Goal: Communication & Community: Answer question/provide support

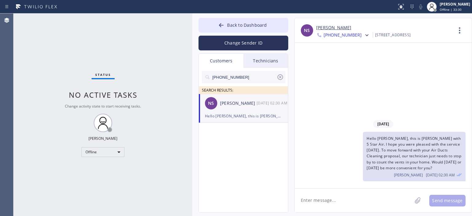
click at [282, 79] on icon at bounding box center [279, 76] width 7 height 7
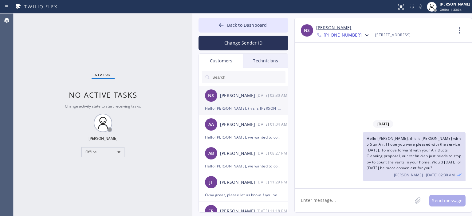
click at [257, 99] on div "NS [PERSON_NAME] [DATE] 02:30 AM" at bounding box center [244, 95] width 90 height 18
click at [254, 128] on div "AA [PERSON_NAME] [DATE] 01:04 AM" at bounding box center [244, 124] width 90 height 18
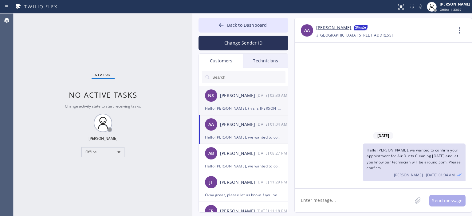
click at [258, 99] on div "[DATE] 02:30 AM" at bounding box center [272, 95] width 32 height 7
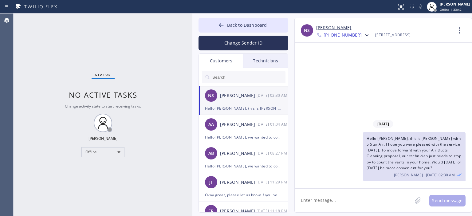
click at [29, 109] on div "Status No active tasks Change activity state to start receiving tasks. [PERSON_…" at bounding box center [103, 115] width 179 height 202
click at [216, 26] on button "Back to Dashboard" at bounding box center [243, 25] width 90 height 15
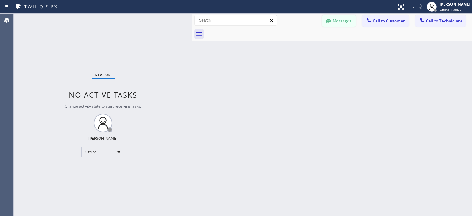
click at [338, 24] on button "Messages" at bounding box center [339, 21] width 34 height 12
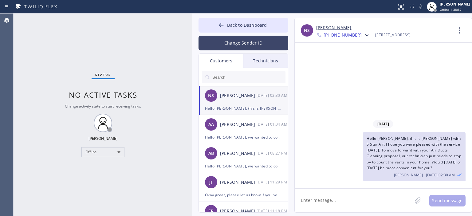
click at [255, 39] on button "Change Sender ID" at bounding box center [243, 43] width 90 height 15
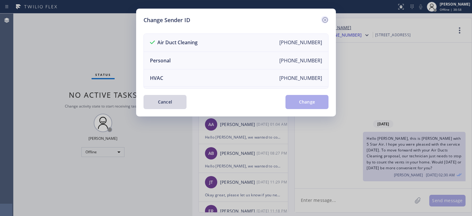
click at [326, 22] on icon at bounding box center [324, 19] width 7 height 7
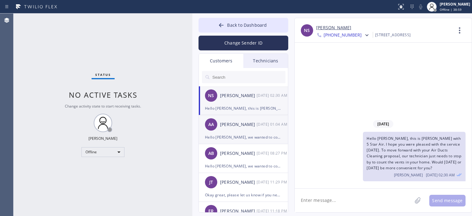
click at [252, 133] on div "AA [PERSON_NAME] [DATE] 01:04 AM" at bounding box center [244, 124] width 90 height 18
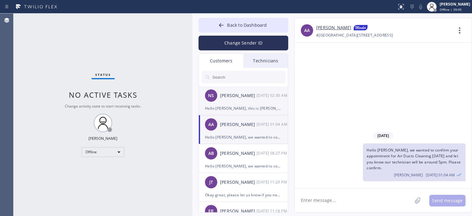
click at [247, 102] on div "NS [PERSON_NAME] [DATE] 02:30 AM" at bounding box center [244, 95] width 90 height 18
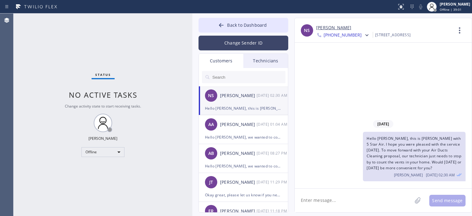
click at [241, 38] on button "Change Sender ID" at bounding box center [243, 43] width 90 height 15
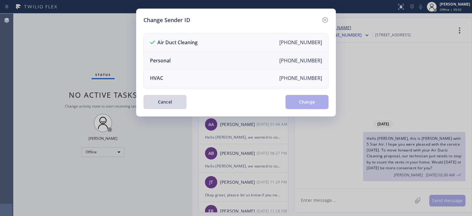
click at [209, 55] on li "Personal [PHONE_NUMBER]" at bounding box center [236, 61] width 184 height 18
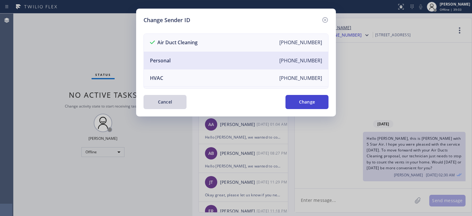
click at [295, 105] on button "Change" at bounding box center [306, 102] width 43 height 14
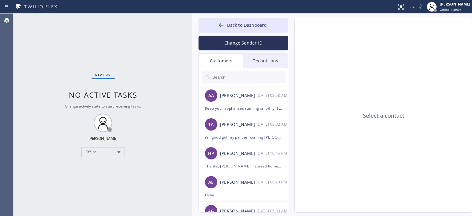
click at [271, 61] on div "Technicians" at bounding box center [265, 61] width 45 height 14
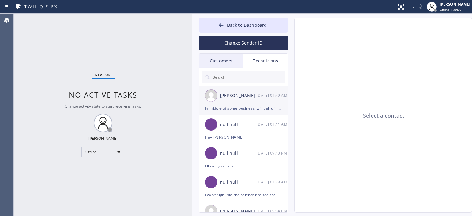
click at [261, 97] on div "[DATE] 01:49 AM" at bounding box center [272, 95] width 32 height 7
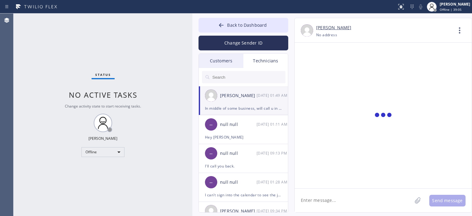
click at [342, 197] on textarea at bounding box center [353, 201] width 117 height 24
drag, startPoint x: 342, startPoint y: 199, endPoint x: 342, endPoint y: 196, distance: 3.2
click at [342, 199] on textarea at bounding box center [353, 201] width 117 height 24
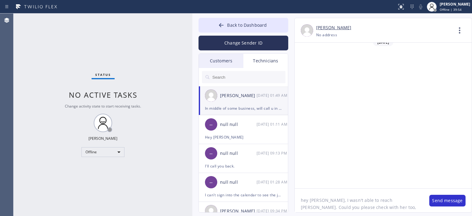
scroll to position [5, 0]
drag, startPoint x: 379, startPoint y: 203, endPoint x: 385, endPoint y: 209, distance: 8.9
click at [380, 203] on textarea "hey [PERSON_NAME], I wasn't able to reach [PERSON_NAME]. Could you please check…" at bounding box center [359, 201] width 128 height 24
click at [329, 210] on textarea "hey [PERSON_NAME], I wasn't able to reach [PERSON_NAME]. Could you please check…" at bounding box center [359, 201] width 128 height 24
type textarea "hey [PERSON_NAME], I wasn't able to reach [PERSON_NAME]. Could you please check…"
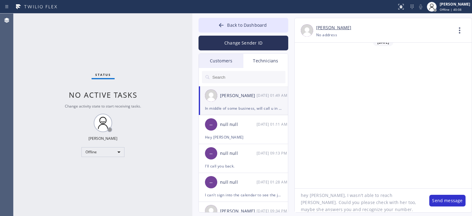
click at [126, 187] on div "Status No active tasks Change activity state to start receiving tasks. [PERSON_…" at bounding box center [103, 115] width 179 height 202
click at [243, 40] on button "Change Sender ID" at bounding box center [243, 43] width 90 height 15
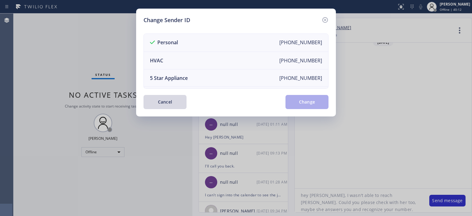
click at [321, 21] on div "Change Sender ID" at bounding box center [235, 20] width 185 height 8
click at [326, 19] on icon at bounding box center [324, 19] width 7 height 7
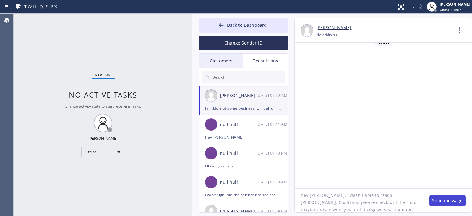
click at [448, 198] on button "Send message" at bounding box center [447, 201] width 36 height 12
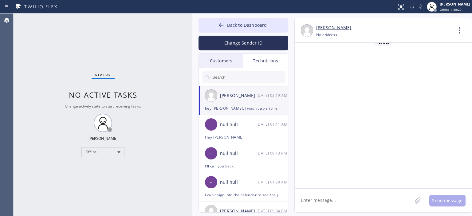
scroll to position [38969, 0]
